Goal: Information Seeking & Learning: Understand process/instructions

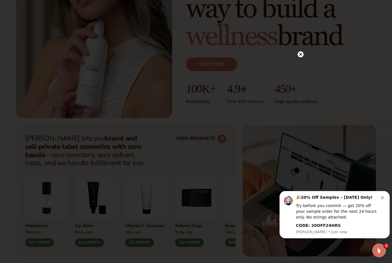
scroll to position [114, 0]
click at [385, 200] on div "🎉 20% Off Samples – [DATE] Only! Try before you commit — get 20% off your sampl…" at bounding box center [335, 215] width 102 height 40
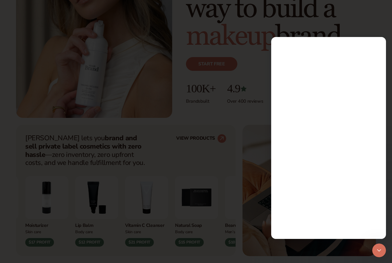
scroll to position [0, 0]
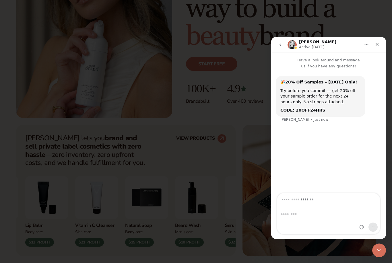
click at [213, 39] on div at bounding box center [196, 131] width 392 height 263
click at [376, 45] on icon "Close" at bounding box center [377, 44] width 5 height 5
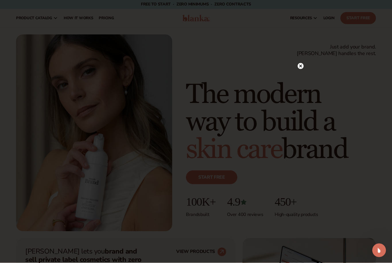
scroll to position [0, 0]
click at [300, 67] on icon at bounding box center [301, 66] width 3 height 3
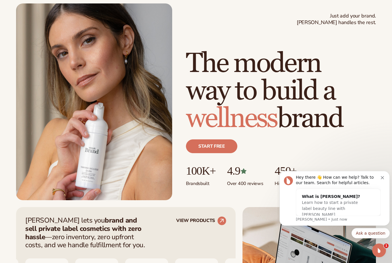
scroll to position [0, 0]
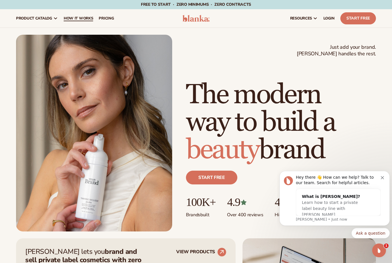
click at [79, 18] on span "How It Works" at bounding box center [79, 18] width 30 height 5
